Goal: Find contact information: Find contact information

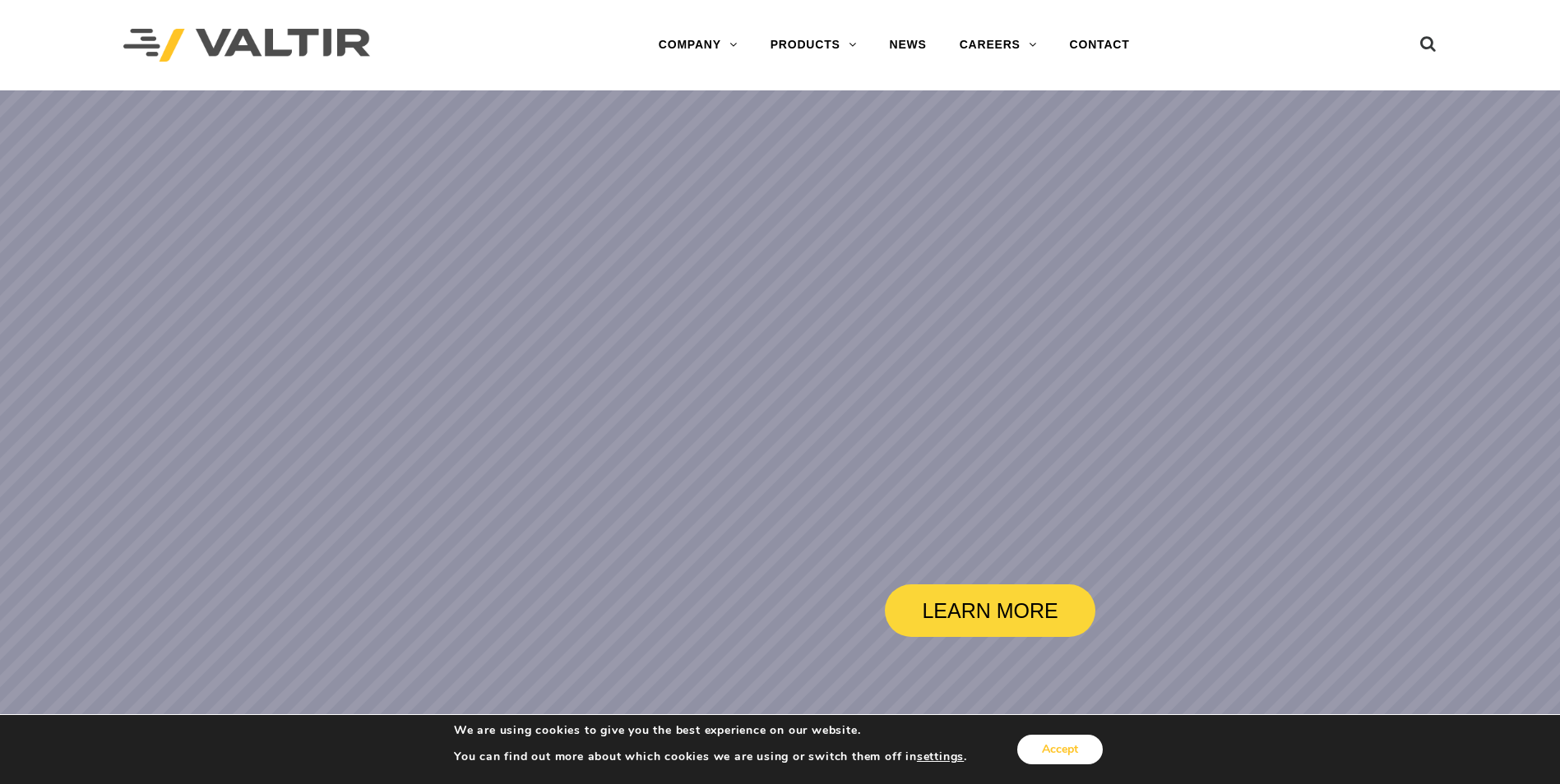
click at [1064, 745] on button "Accept" at bounding box center [1060, 749] width 85 height 30
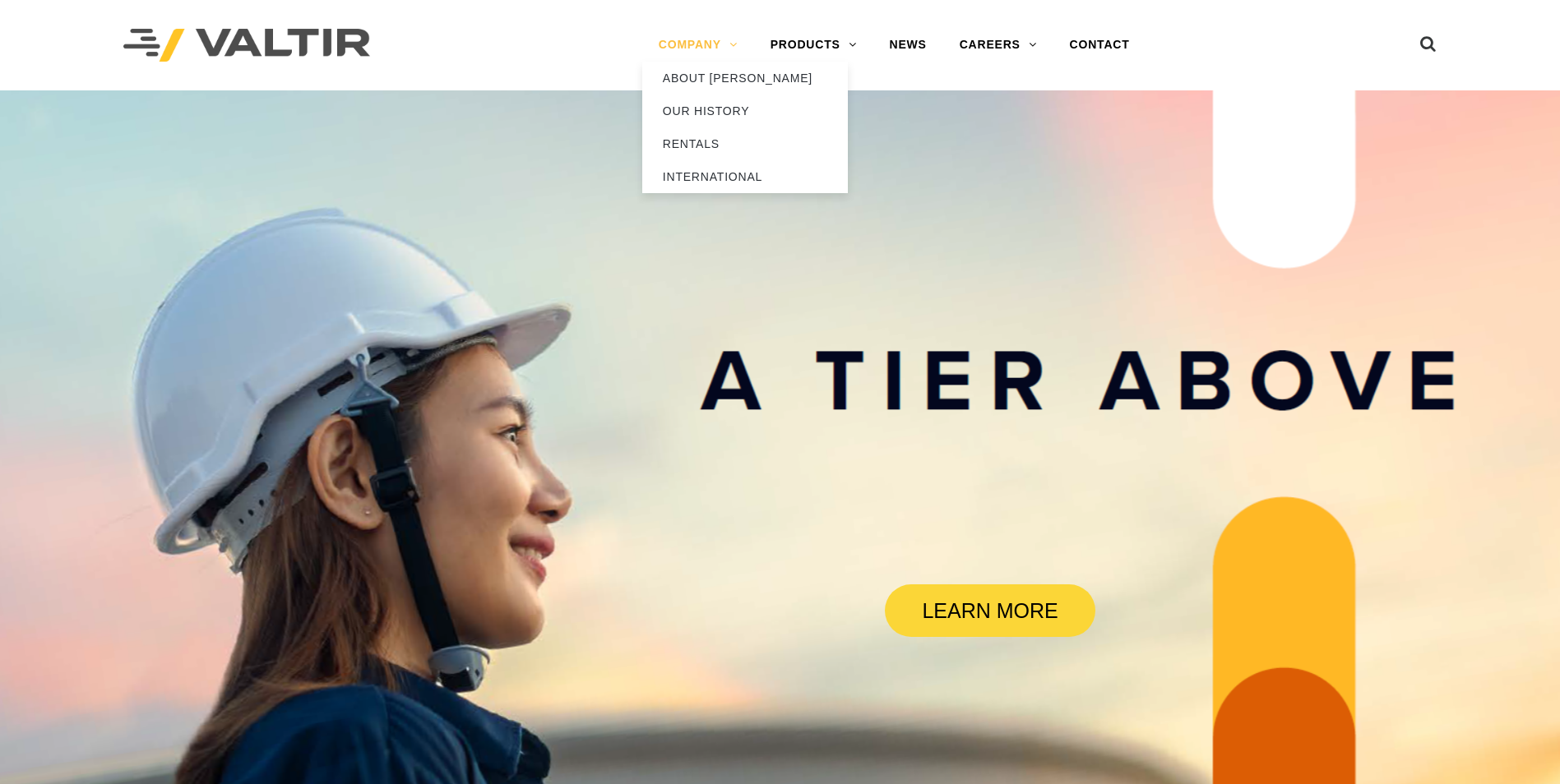
click at [719, 41] on link "COMPANY" at bounding box center [698, 45] width 112 height 33
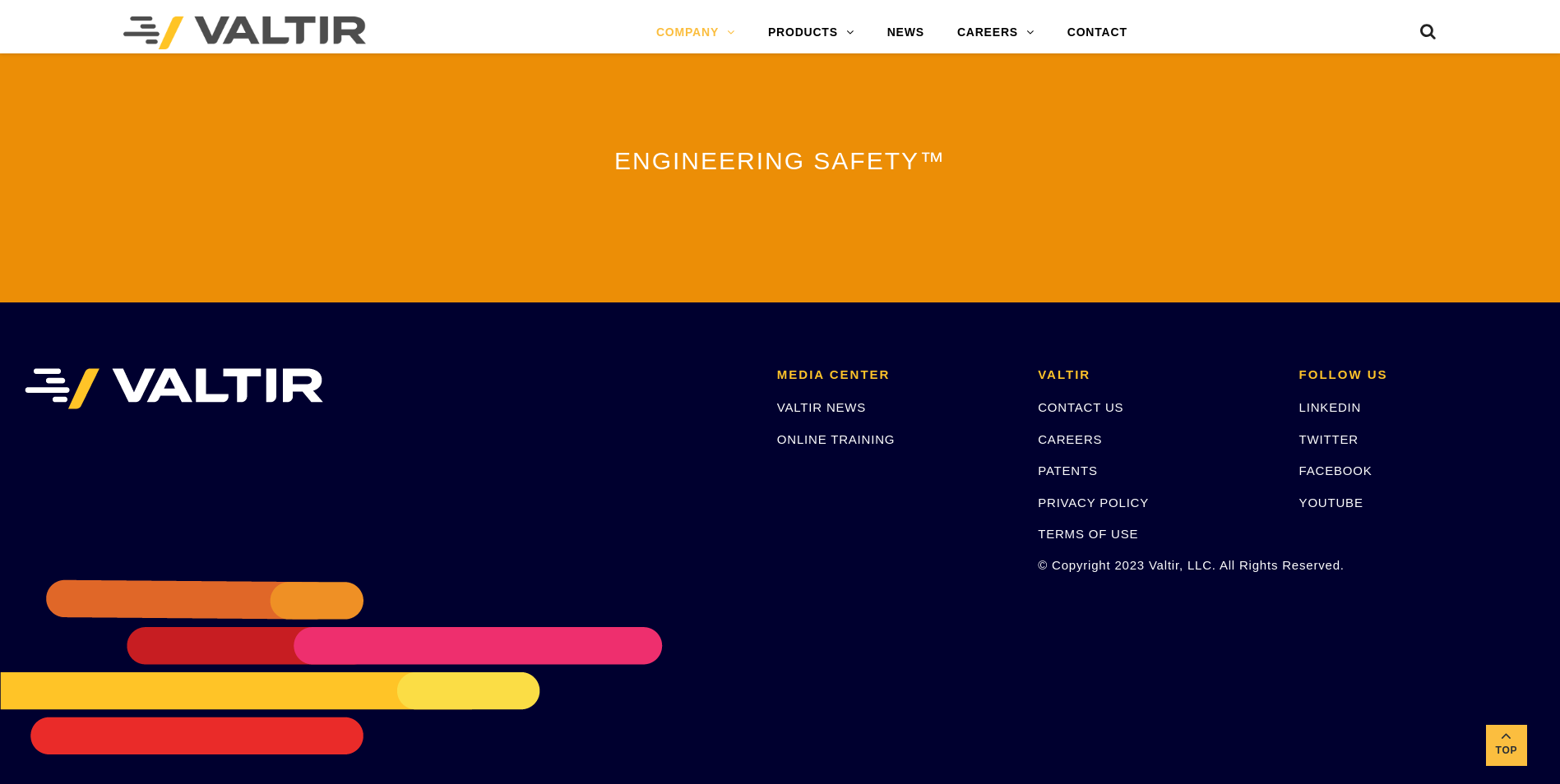
scroll to position [3604, 0]
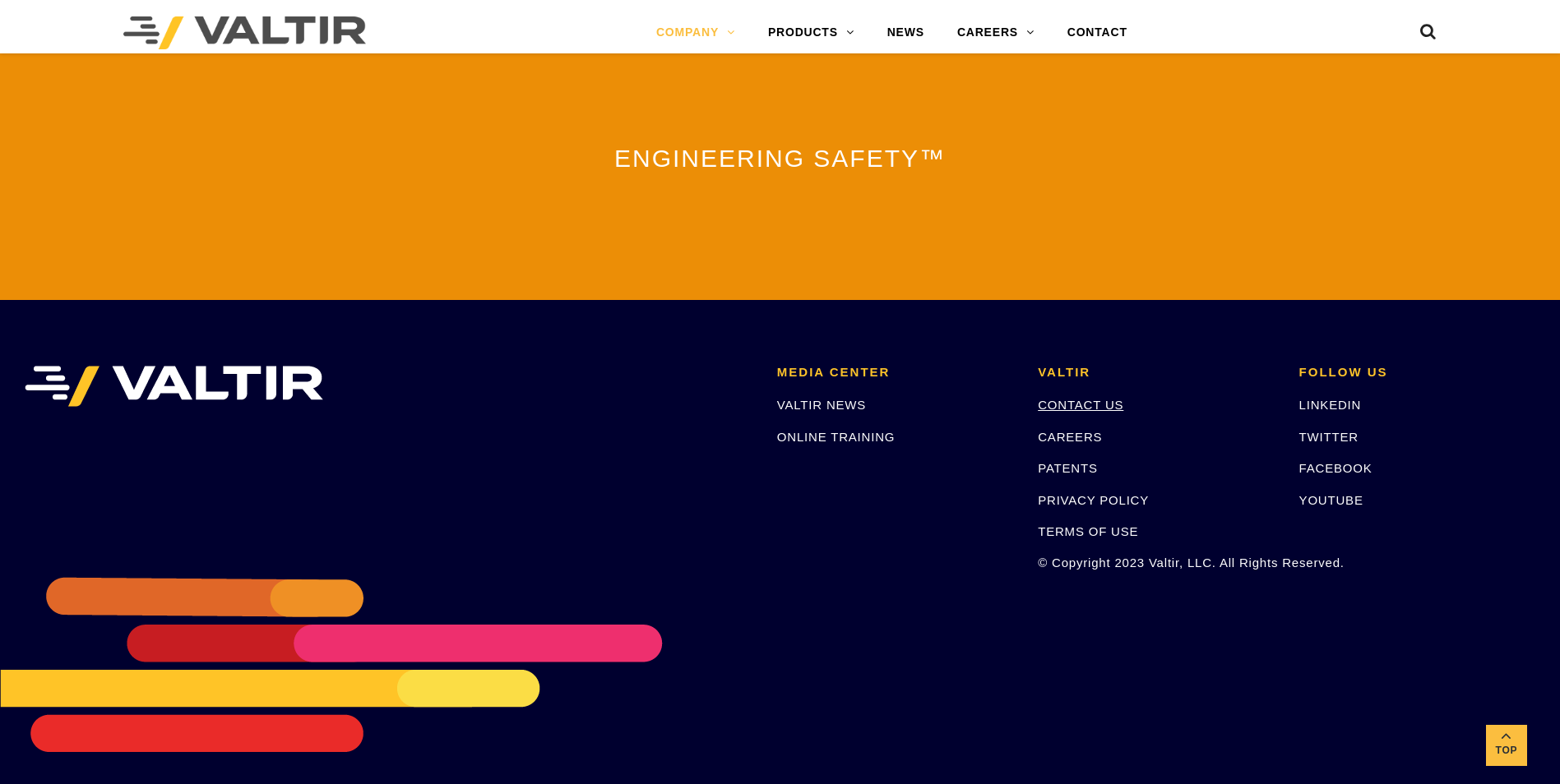
click at [1056, 398] on link "CONTACT US" at bounding box center [1081, 405] width 85 height 14
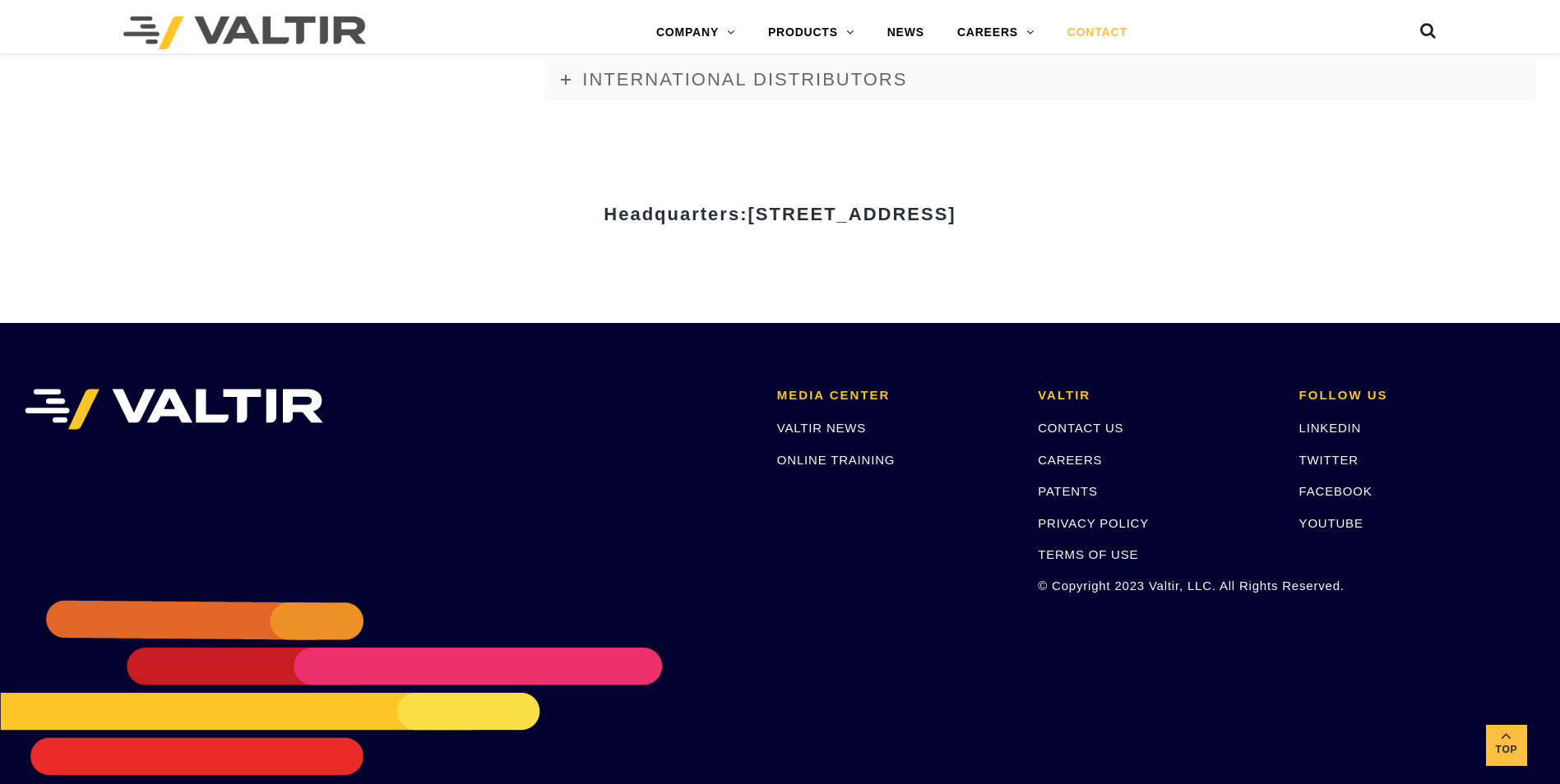
scroll to position [2055, 0]
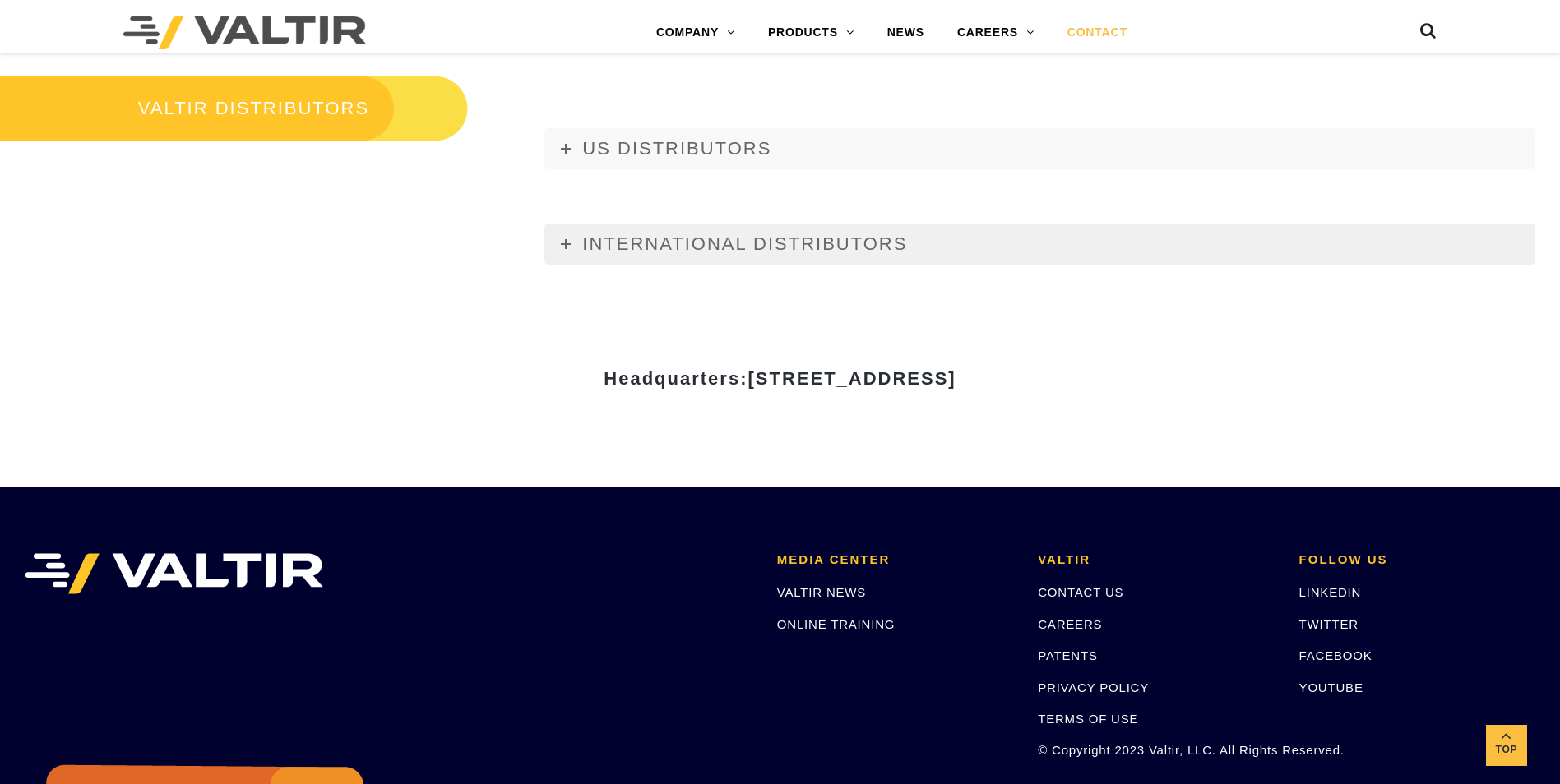
click at [555, 250] on link "INTERNATIONAL DISTRIBUTORS" at bounding box center [1039, 244] width 991 height 41
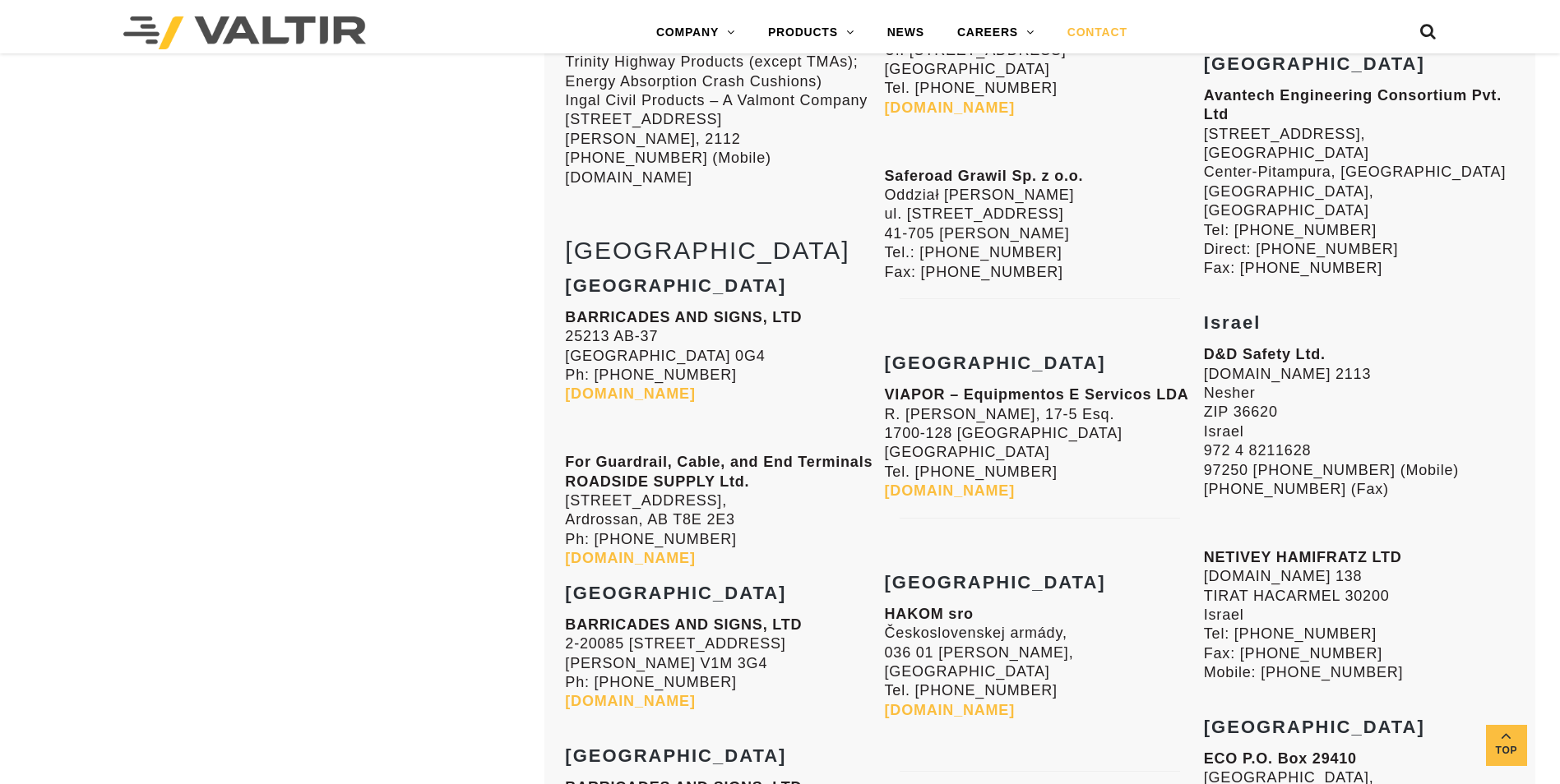
scroll to position [5262, 0]
